Goal: Navigation & Orientation: Find specific page/section

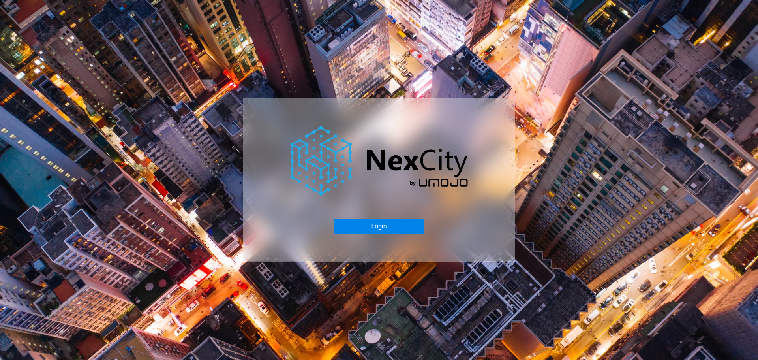
click at [380, 227] on button "Login" at bounding box center [379, 226] width 90 height 15
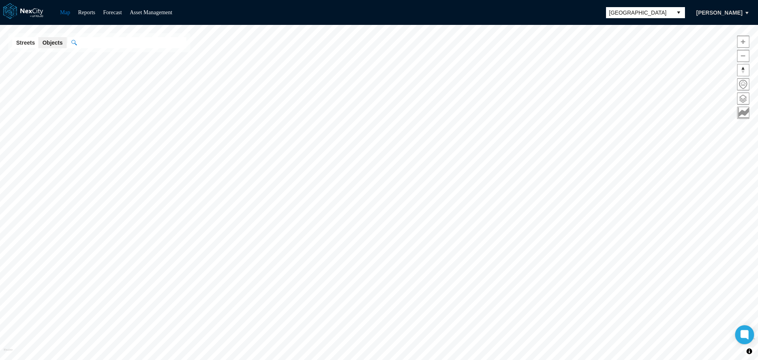
click at [653, 16] on span "[GEOGRAPHIC_DATA]" at bounding box center [639, 12] width 66 height 11
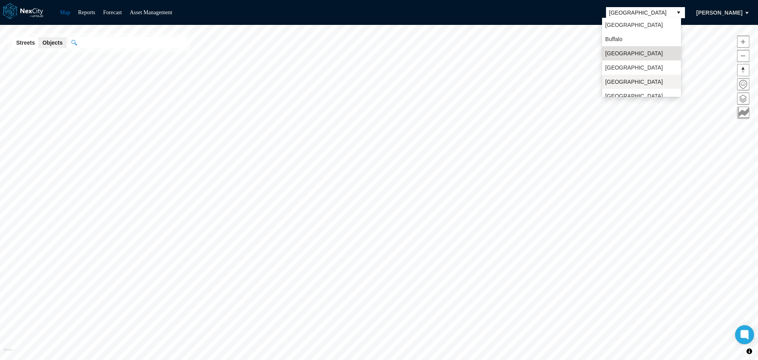
click at [622, 81] on span "[GEOGRAPHIC_DATA]" at bounding box center [635, 82] width 58 height 8
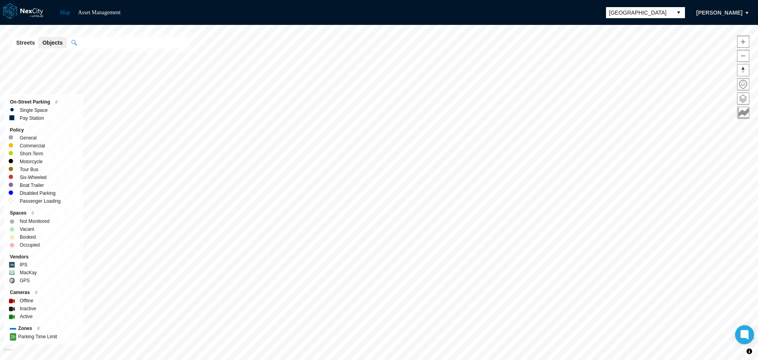
click at [743, 101] on span at bounding box center [743, 98] width 11 height 11
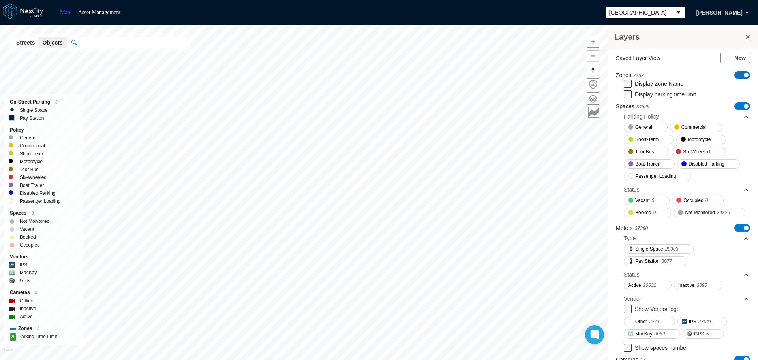
click at [735, 77] on span "ON OFF" at bounding box center [743, 75] width 16 height 8
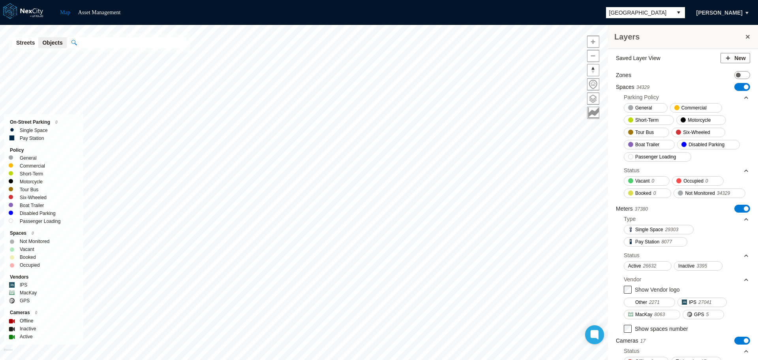
click at [735, 88] on span "ON OFF" at bounding box center [743, 87] width 16 height 8
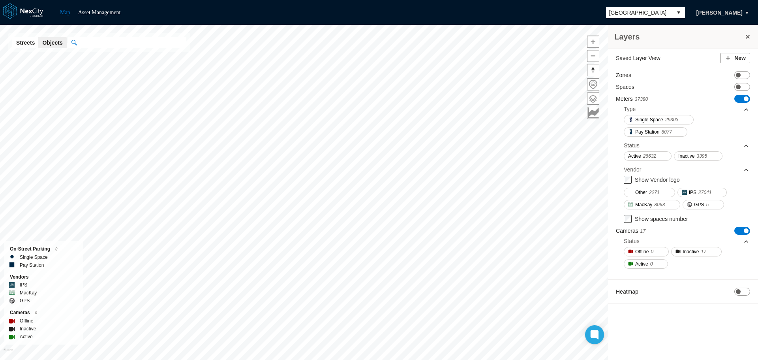
click at [740, 97] on span "ON OFF" at bounding box center [743, 99] width 16 height 8
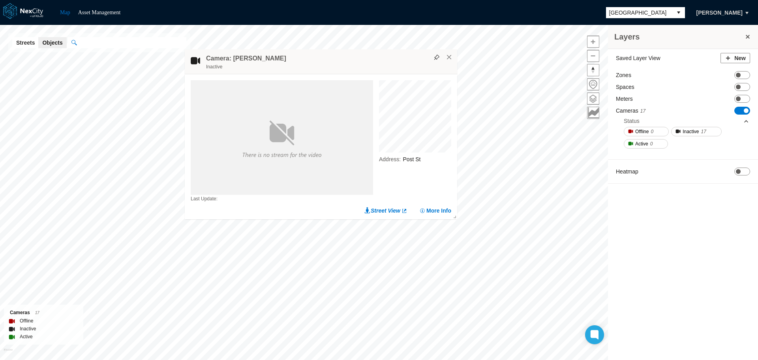
drag, startPoint x: 463, startPoint y: 39, endPoint x: 199, endPoint y: 60, distance: 265.5
click at [200, 60] on div "Camera: [PERSON_NAME] Inactive" at bounding box center [321, 61] width 273 height 25
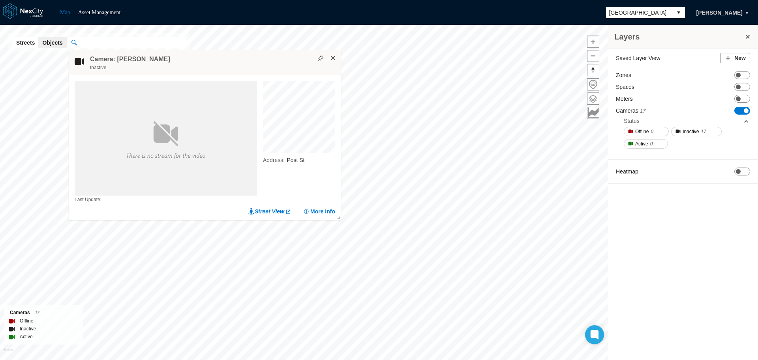
click at [331, 55] on button "×" at bounding box center [333, 58] width 7 height 7
